Goal: Task Accomplishment & Management: Use online tool/utility

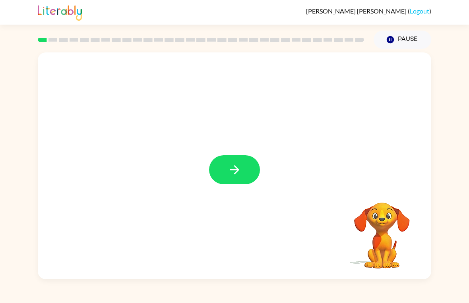
click at [233, 168] on icon "button" at bounding box center [235, 170] width 14 height 14
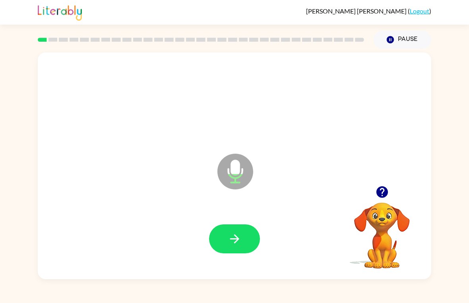
click at [249, 232] on button "button" at bounding box center [234, 238] width 51 height 29
click at [245, 232] on button "button" at bounding box center [234, 238] width 51 height 29
click at [245, 239] on button "button" at bounding box center [234, 238] width 51 height 29
click at [244, 229] on button "button" at bounding box center [234, 238] width 51 height 29
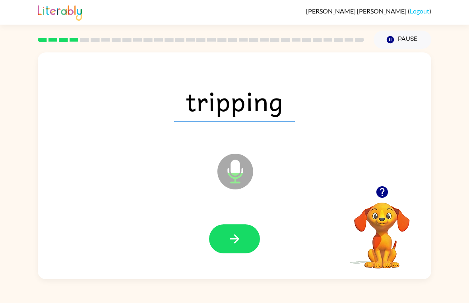
click at [243, 239] on button "button" at bounding box center [234, 238] width 51 height 29
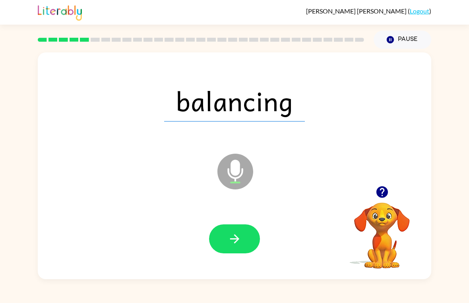
click at [245, 250] on button "button" at bounding box center [234, 238] width 51 height 29
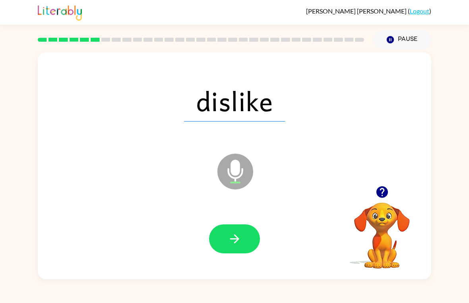
click at [239, 233] on icon "button" at bounding box center [235, 239] width 14 height 14
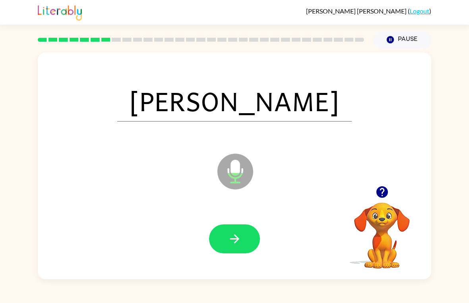
click at [253, 229] on button "button" at bounding box center [234, 238] width 51 height 29
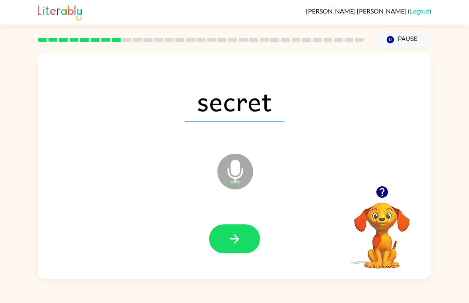
click at [245, 235] on button "button" at bounding box center [234, 238] width 51 height 29
click at [257, 244] on button "button" at bounding box center [234, 238] width 51 height 29
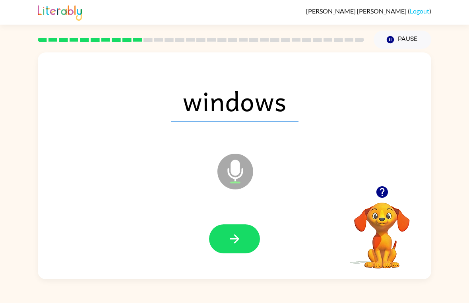
click at [255, 236] on button "button" at bounding box center [234, 238] width 51 height 29
click at [258, 255] on div at bounding box center [234, 239] width 377 height 65
click at [249, 237] on button "button" at bounding box center [234, 238] width 51 height 29
click at [248, 240] on button "button" at bounding box center [234, 238] width 51 height 29
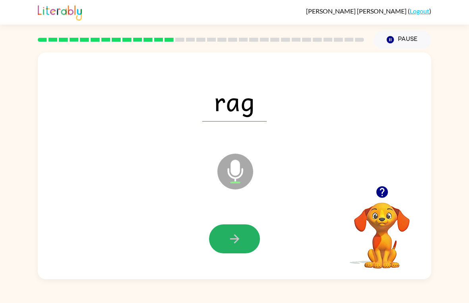
click at [235, 232] on icon "button" at bounding box center [235, 239] width 14 height 14
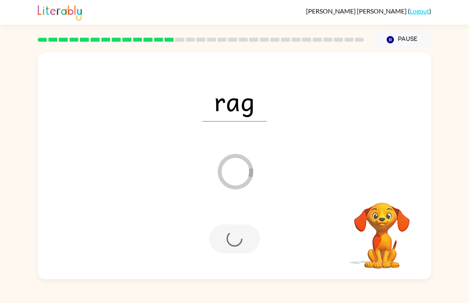
click at [236, 255] on div at bounding box center [234, 239] width 377 height 65
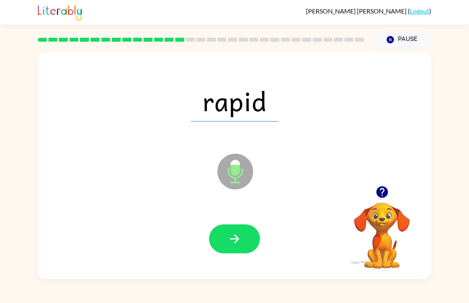
click at [232, 232] on icon "button" at bounding box center [235, 239] width 14 height 14
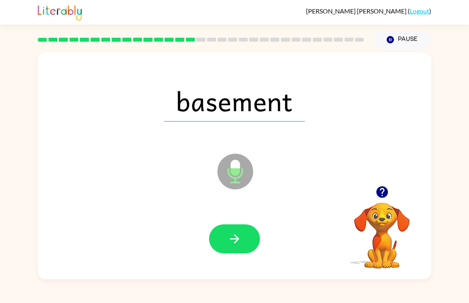
click at [240, 237] on icon "button" at bounding box center [235, 239] width 14 height 14
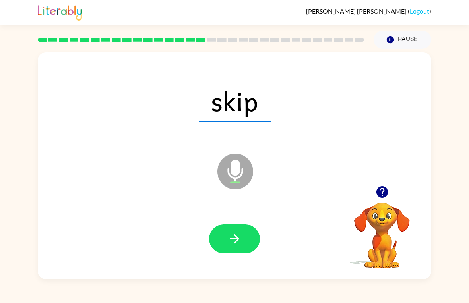
click at [237, 230] on button "button" at bounding box center [234, 238] width 51 height 29
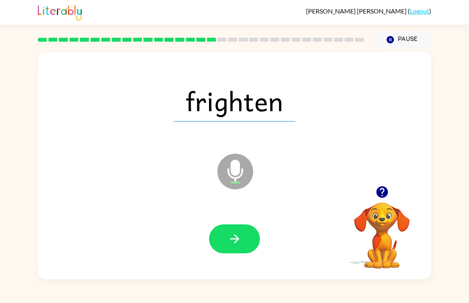
click at [231, 221] on div at bounding box center [234, 239] width 377 height 65
click at [227, 226] on button "button" at bounding box center [234, 238] width 51 height 29
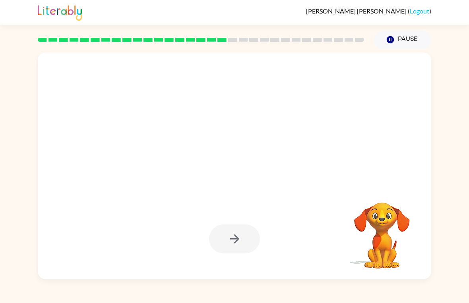
click at [241, 229] on div at bounding box center [234, 238] width 51 height 29
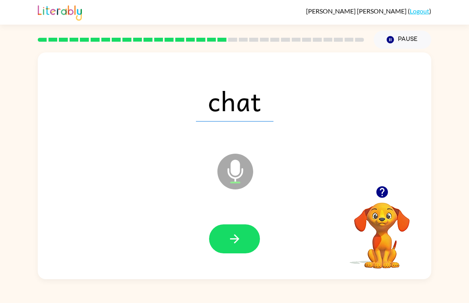
click at [235, 234] on icon "button" at bounding box center [235, 239] width 14 height 14
click at [247, 234] on button "button" at bounding box center [234, 238] width 51 height 29
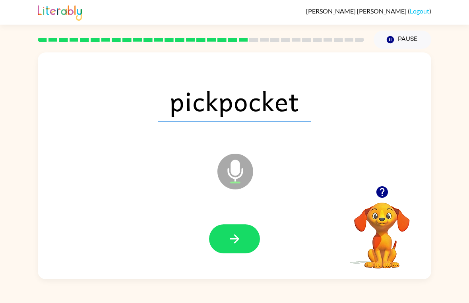
click at [237, 234] on icon "button" at bounding box center [235, 239] width 14 height 14
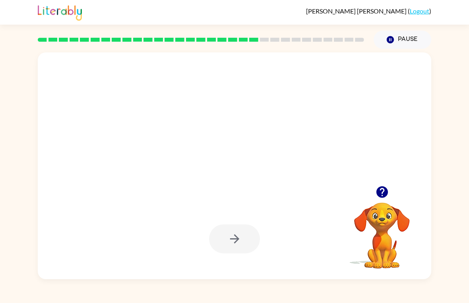
click at [380, 188] on icon "button" at bounding box center [382, 192] width 12 height 12
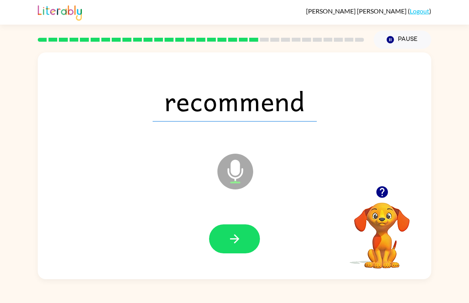
click at [242, 248] on button "button" at bounding box center [234, 238] width 51 height 29
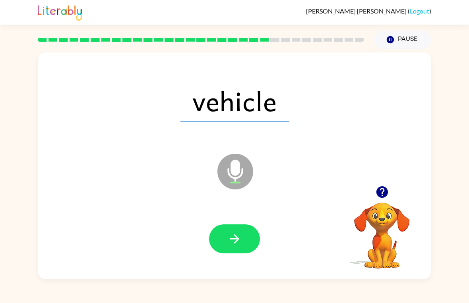
click at [220, 238] on button "button" at bounding box center [234, 238] width 51 height 29
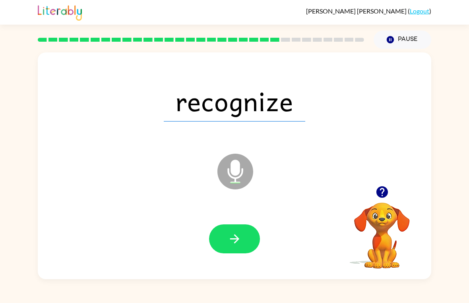
click at [234, 234] on icon "button" at bounding box center [235, 239] width 14 height 14
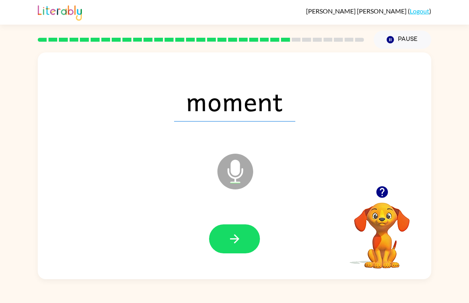
click at [230, 234] on icon "button" at bounding box center [235, 239] width 14 height 14
click at [240, 232] on icon "button" at bounding box center [235, 239] width 14 height 14
click at [229, 230] on button "button" at bounding box center [234, 238] width 51 height 29
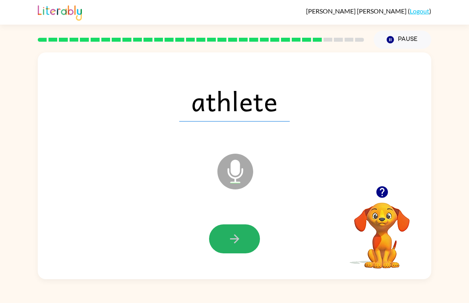
click at [228, 230] on button "button" at bounding box center [234, 238] width 51 height 29
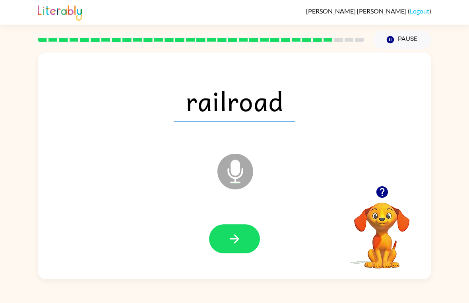
click at [255, 247] on button "button" at bounding box center [234, 238] width 51 height 29
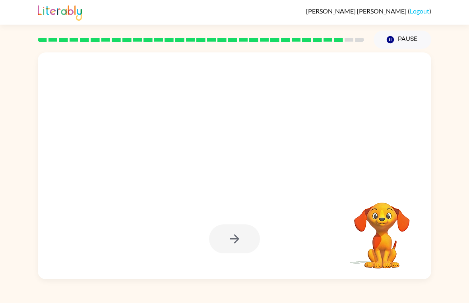
click at [332, 201] on div at bounding box center [234, 165] width 393 height 227
click at [374, 97] on div at bounding box center [234, 100] width 377 height 65
click at [247, 237] on div at bounding box center [234, 238] width 51 height 29
click at [246, 237] on div at bounding box center [234, 238] width 51 height 29
click at [239, 237] on div at bounding box center [234, 238] width 51 height 29
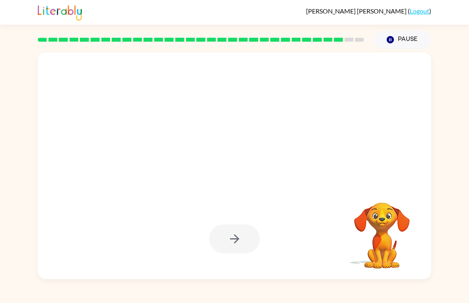
click at [242, 249] on div at bounding box center [234, 238] width 51 height 29
click at [400, 42] on button "Pause Pause" at bounding box center [402, 40] width 58 height 18
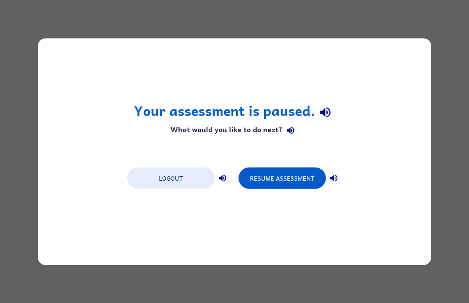
click at [292, 175] on button "Resume Assessment" at bounding box center [281, 177] width 87 height 21
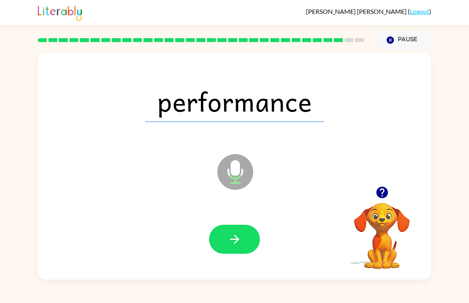
click at [233, 241] on icon "button" at bounding box center [235, 239] width 14 height 14
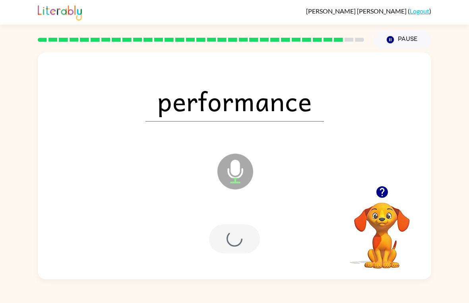
click at [233, 241] on div at bounding box center [234, 238] width 51 height 29
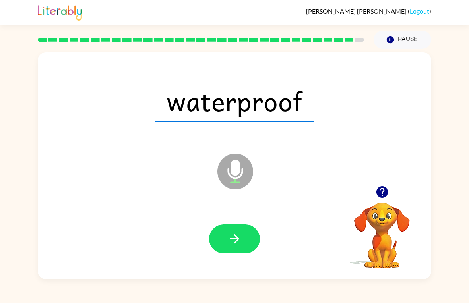
click at [235, 245] on icon "button" at bounding box center [235, 239] width 14 height 14
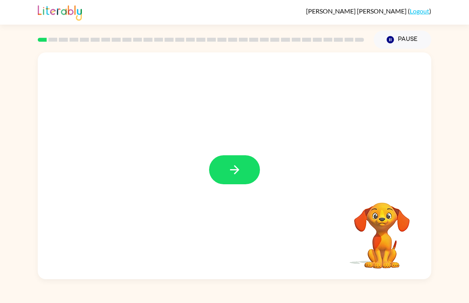
click at [232, 199] on div at bounding box center [234, 165] width 393 height 227
click at [238, 168] on icon "button" at bounding box center [235, 170] width 14 height 14
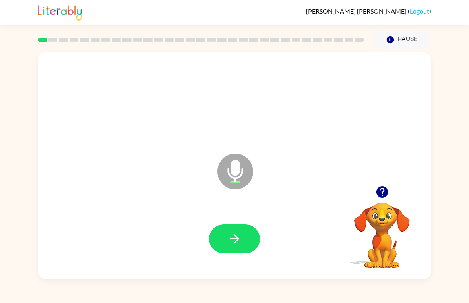
click at [234, 232] on icon "button" at bounding box center [235, 239] width 14 height 14
click at [234, 253] on button "button" at bounding box center [234, 238] width 51 height 29
click at [237, 243] on icon "button" at bounding box center [235, 239] width 14 height 14
click at [230, 227] on button "button" at bounding box center [234, 238] width 51 height 29
click at [216, 232] on button "button" at bounding box center [234, 238] width 51 height 29
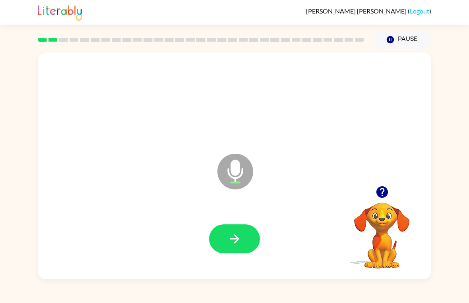
click at [219, 220] on div at bounding box center [234, 239] width 377 height 65
click at [233, 229] on button "button" at bounding box center [234, 238] width 51 height 29
click at [232, 230] on button "button" at bounding box center [234, 238] width 51 height 29
click at [253, 236] on button "button" at bounding box center [234, 238] width 51 height 29
click at [236, 245] on icon "button" at bounding box center [235, 239] width 14 height 14
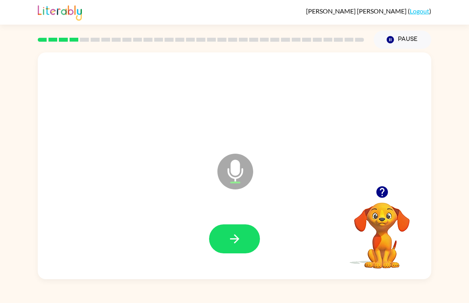
click at [240, 236] on icon "button" at bounding box center [235, 239] width 14 height 14
click at [226, 242] on button "button" at bounding box center [234, 238] width 51 height 29
click at [239, 236] on icon "button" at bounding box center [235, 239] width 14 height 14
click at [238, 239] on icon "button" at bounding box center [234, 238] width 9 height 9
click at [236, 236] on icon "button" at bounding box center [234, 238] width 9 height 9
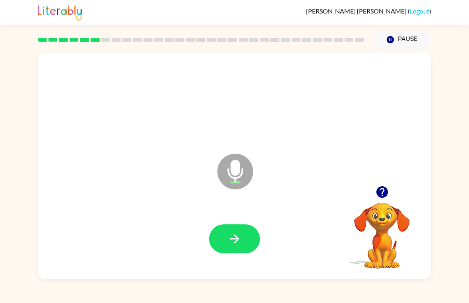
click at [230, 240] on icon "button" at bounding box center [235, 239] width 14 height 14
click at [251, 238] on button "button" at bounding box center [234, 238] width 51 height 29
click at [226, 240] on button "button" at bounding box center [234, 238] width 51 height 29
click at [234, 243] on icon "button" at bounding box center [234, 238] width 9 height 9
click at [218, 241] on button "button" at bounding box center [234, 238] width 51 height 29
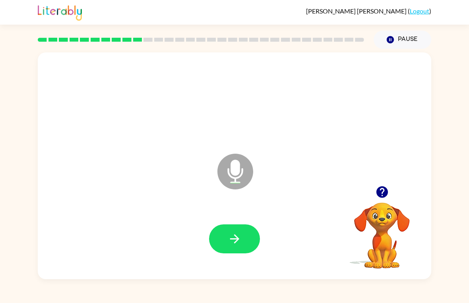
click at [242, 238] on button "button" at bounding box center [234, 238] width 51 height 29
click at [230, 242] on icon "button" at bounding box center [235, 239] width 14 height 14
click at [237, 243] on icon "button" at bounding box center [235, 239] width 14 height 14
click at [225, 245] on button "button" at bounding box center [234, 238] width 51 height 29
click at [239, 239] on icon "button" at bounding box center [235, 239] width 14 height 14
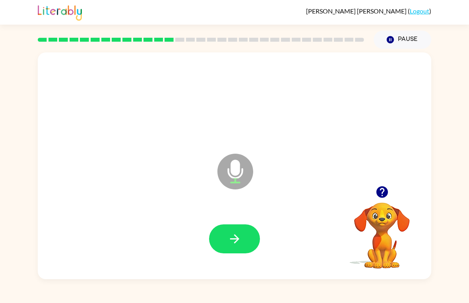
click at [234, 238] on icon "button" at bounding box center [235, 239] width 14 height 14
click at [230, 244] on icon "button" at bounding box center [235, 239] width 14 height 14
click at [228, 248] on button "button" at bounding box center [234, 238] width 51 height 29
click at [236, 243] on icon "button" at bounding box center [235, 239] width 14 height 14
click at [234, 247] on button "button" at bounding box center [234, 238] width 51 height 29
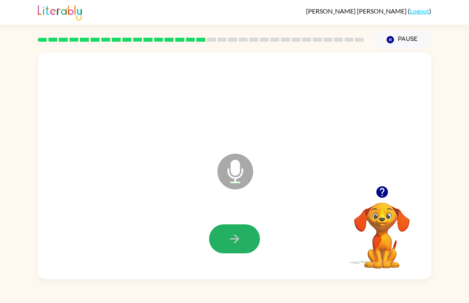
click at [237, 234] on icon "button" at bounding box center [235, 239] width 14 height 14
click at [244, 223] on div at bounding box center [234, 239] width 377 height 65
click at [237, 232] on icon "button" at bounding box center [235, 239] width 14 height 14
click at [243, 221] on div at bounding box center [234, 239] width 377 height 65
click at [232, 239] on icon "button" at bounding box center [234, 238] width 9 height 9
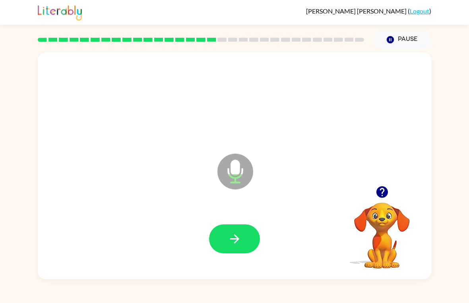
click at [245, 246] on button "button" at bounding box center [234, 238] width 51 height 29
click at [212, 243] on button "button" at bounding box center [234, 238] width 51 height 29
click at [231, 226] on button "button" at bounding box center [234, 238] width 51 height 29
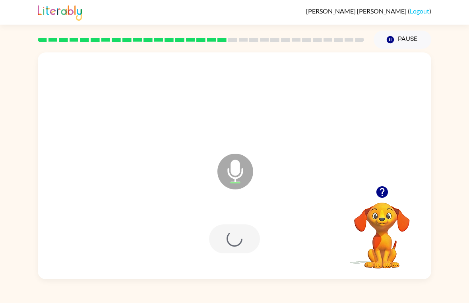
click at [231, 226] on div at bounding box center [234, 238] width 51 height 29
click at [222, 246] on button "button" at bounding box center [234, 238] width 51 height 29
click at [227, 252] on button "button" at bounding box center [234, 238] width 51 height 29
click at [239, 238] on icon "button" at bounding box center [235, 239] width 14 height 14
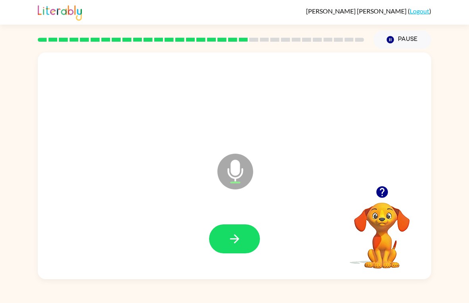
click at [228, 241] on icon "button" at bounding box center [235, 239] width 14 height 14
click at [233, 238] on icon "button" at bounding box center [235, 239] width 14 height 14
click at [236, 253] on button "button" at bounding box center [234, 238] width 51 height 29
click at [248, 240] on button "button" at bounding box center [234, 238] width 51 height 29
click at [226, 241] on button "button" at bounding box center [234, 238] width 51 height 29
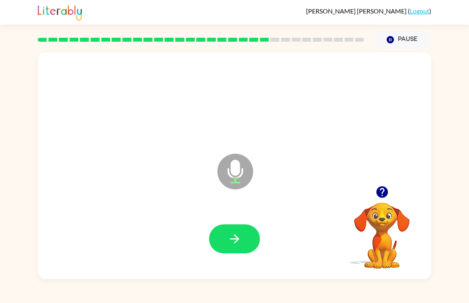
click at [226, 237] on button "button" at bounding box center [234, 238] width 51 height 29
click at [229, 247] on button "button" at bounding box center [234, 238] width 51 height 29
click at [244, 234] on button "button" at bounding box center [234, 238] width 51 height 29
click at [248, 246] on button "button" at bounding box center [234, 238] width 51 height 29
click at [221, 243] on button "button" at bounding box center [234, 238] width 51 height 29
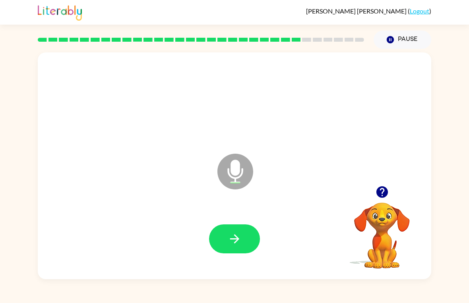
click at [244, 237] on button "button" at bounding box center [234, 238] width 51 height 29
click at [235, 242] on icon "button" at bounding box center [235, 239] width 14 height 14
click at [253, 206] on icon "Microphone The Microphone is here when it is your turn to talk" at bounding box center [274, 182] width 119 height 60
click at [234, 230] on button "button" at bounding box center [234, 238] width 51 height 29
click at [236, 240] on icon "button" at bounding box center [235, 239] width 14 height 14
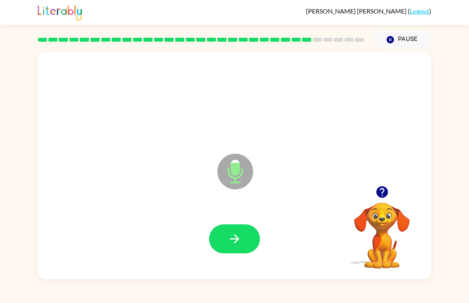
click at [251, 233] on button "button" at bounding box center [234, 238] width 51 height 29
click at [254, 223] on div at bounding box center [234, 239] width 377 height 65
click at [381, 199] on button "button" at bounding box center [382, 192] width 20 height 20
click at [237, 246] on button "button" at bounding box center [234, 238] width 51 height 29
click at [237, 247] on button "button" at bounding box center [234, 238] width 51 height 29
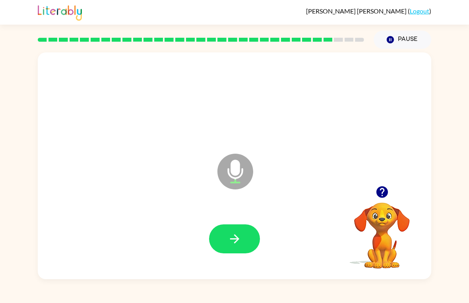
click at [249, 237] on button "button" at bounding box center [234, 238] width 51 height 29
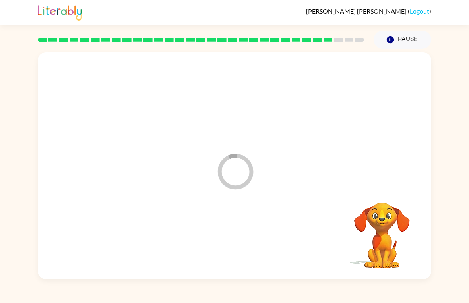
click at [329, 222] on div at bounding box center [234, 239] width 377 height 65
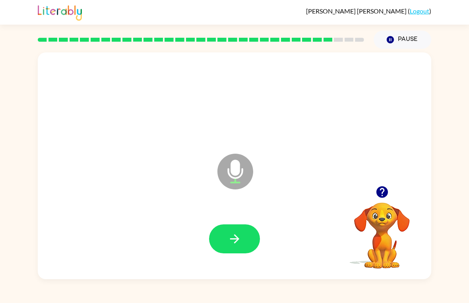
click at [234, 243] on icon "button" at bounding box center [235, 239] width 14 height 14
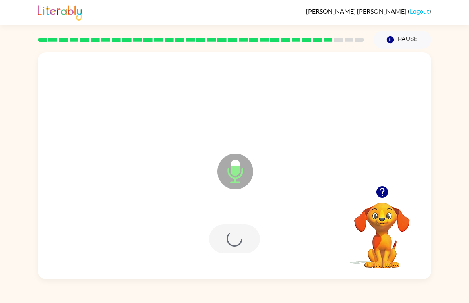
click at [235, 245] on div at bounding box center [234, 238] width 51 height 29
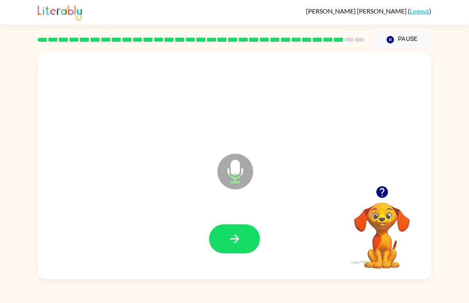
click at [250, 208] on icon "Microphone The Microphone is here when it is your turn to talk" at bounding box center [274, 182] width 119 height 60
click at [247, 252] on button "button" at bounding box center [234, 238] width 51 height 29
click at [239, 253] on button "button" at bounding box center [234, 238] width 51 height 29
click at [244, 235] on button "button" at bounding box center [234, 238] width 51 height 29
click at [244, 237] on button "button" at bounding box center [234, 238] width 51 height 29
